Goal: Book appointment/travel/reservation

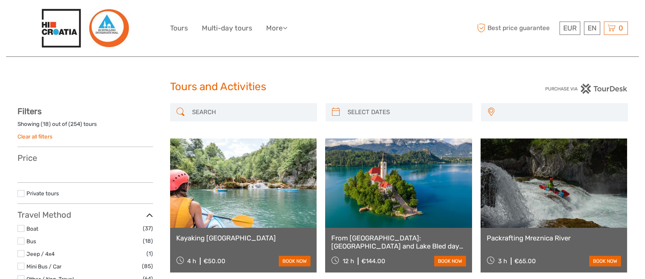
select select
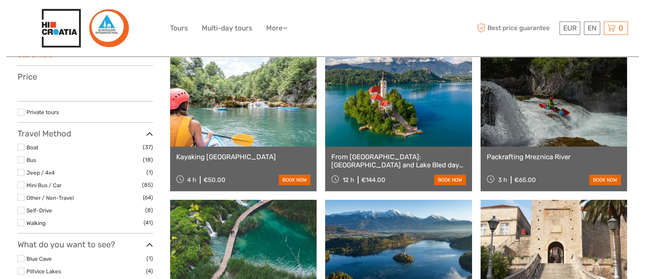
select select
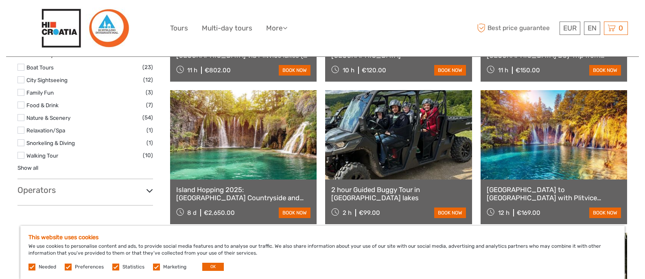
scroll to position [325, 0]
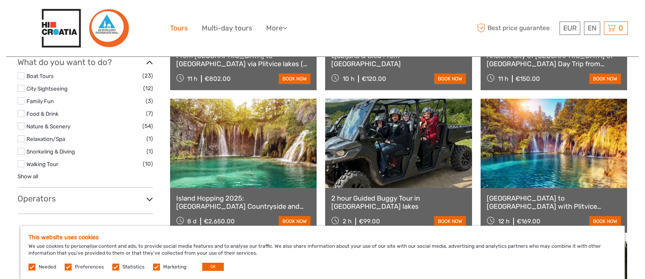
click at [181, 31] on link "Tours" at bounding box center [179, 28] width 18 height 12
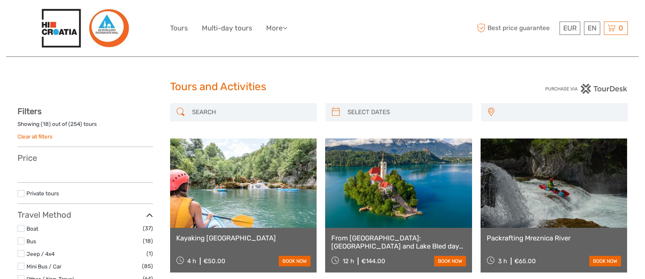
select select
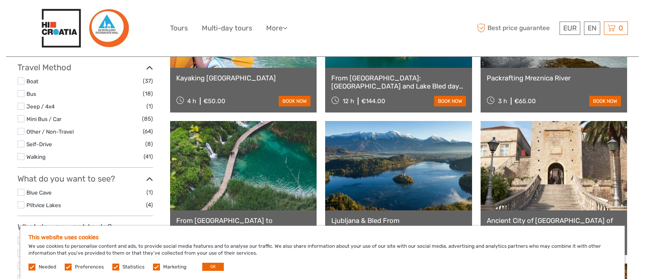
scroll to position [163, 0]
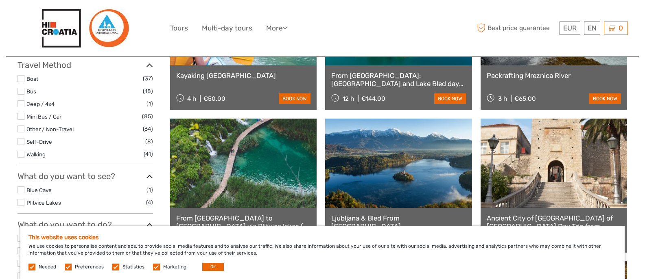
click at [24, 153] on label at bounding box center [20, 154] width 7 height 7
click at [0, 0] on input "checkbox" at bounding box center [0, 0] width 0 height 0
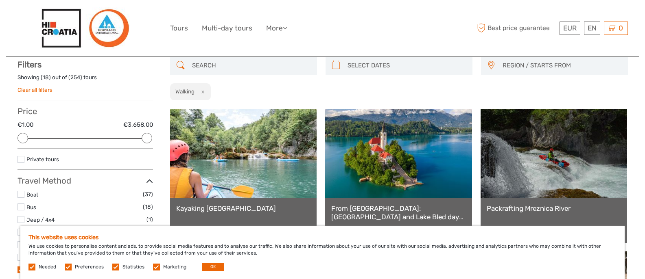
scroll to position [46, 0]
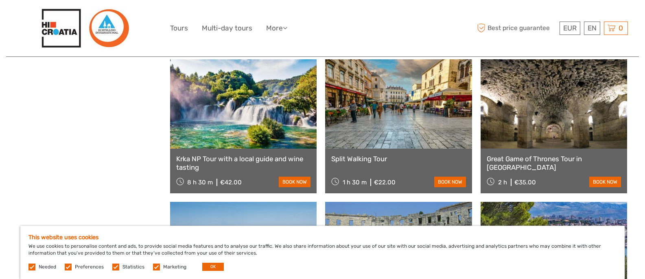
scroll to position [380, 0]
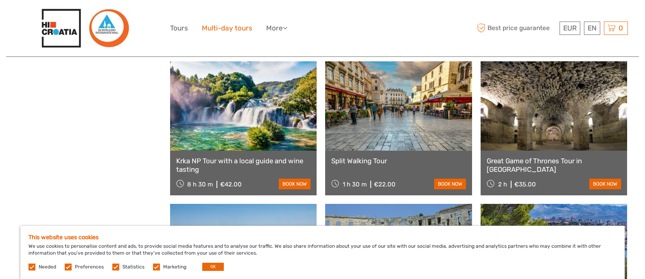
click at [240, 30] on link "Multi-day tours" at bounding box center [227, 28] width 50 height 12
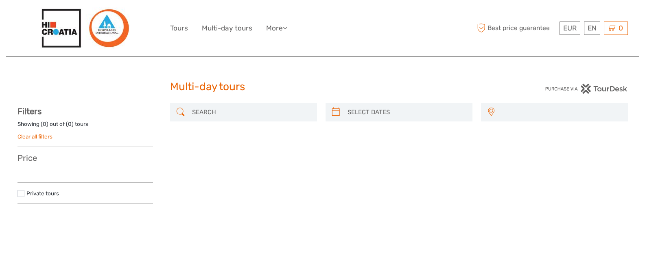
select select
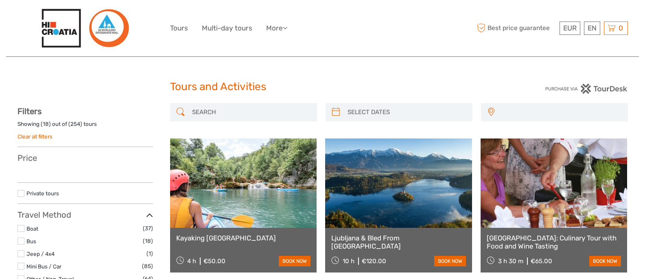
select select
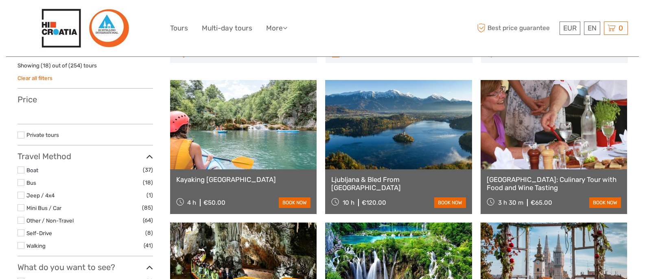
scroll to position [81, 0]
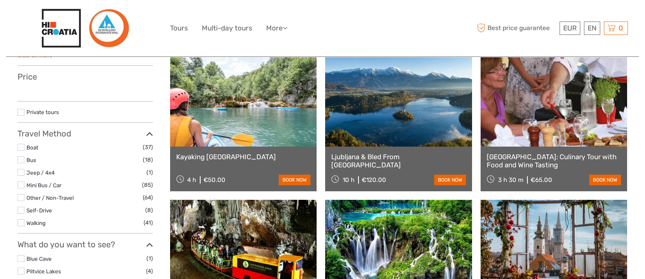
select select
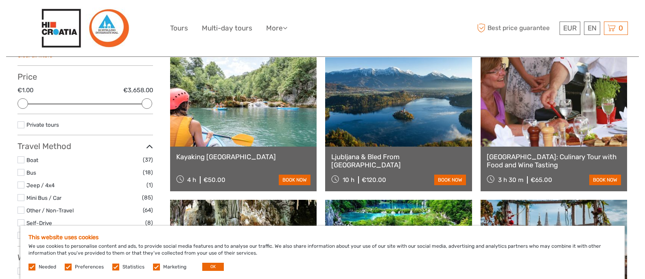
scroll to position [0, 0]
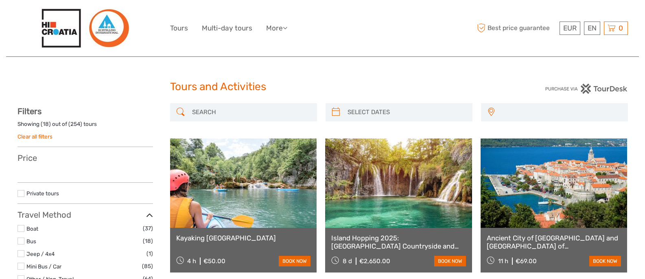
select select
